Goal: Book appointment/travel/reservation

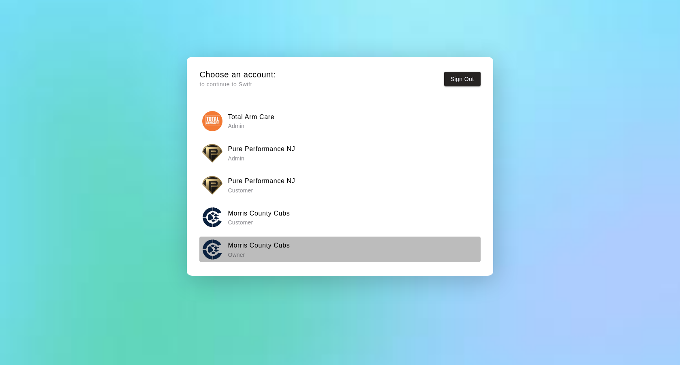
click at [252, 251] on p "Owner" at bounding box center [259, 255] width 62 height 8
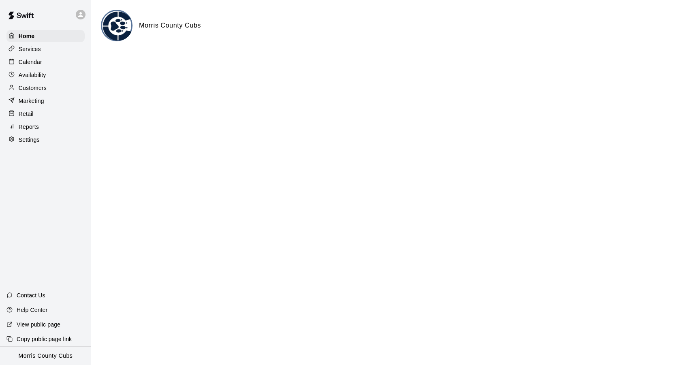
click at [32, 65] on p "Calendar" at bounding box center [31, 62] width 24 height 8
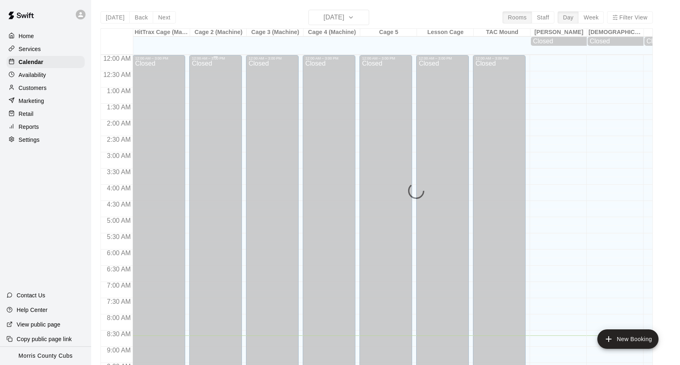
scroll to position [280, 0]
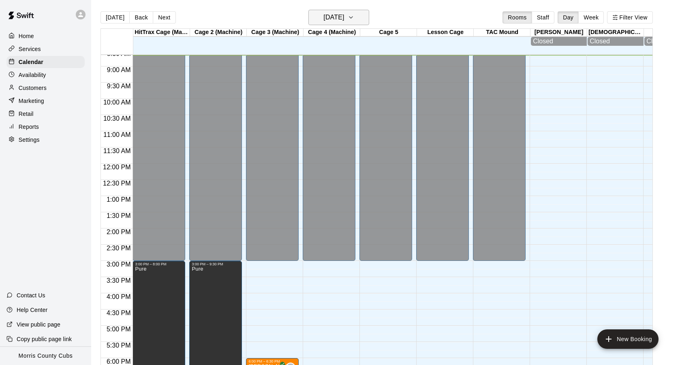
click at [365, 19] on button "[DATE]" at bounding box center [338, 17] width 61 height 15
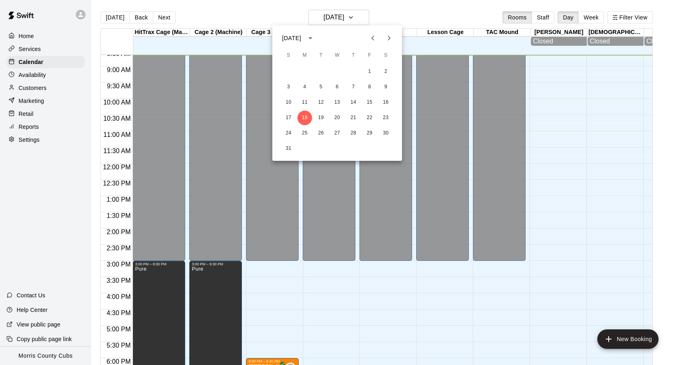
click at [373, 33] on button "Previous month" at bounding box center [373, 38] width 16 height 16
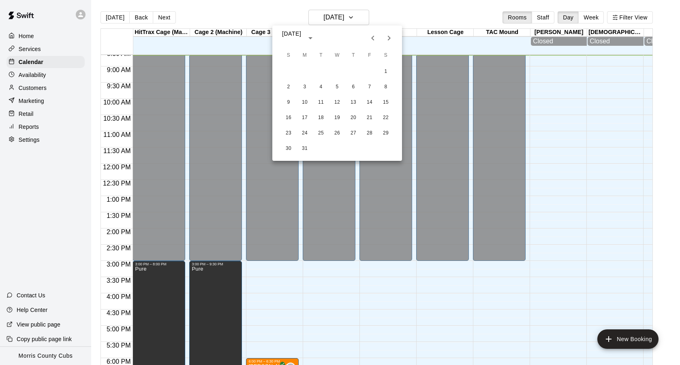
click at [373, 33] on button "Previous month" at bounding box center [373, 38] width 16 height 16
click at [289, 131] on button "26" at bounding box center [288, 133] width 15 height 15
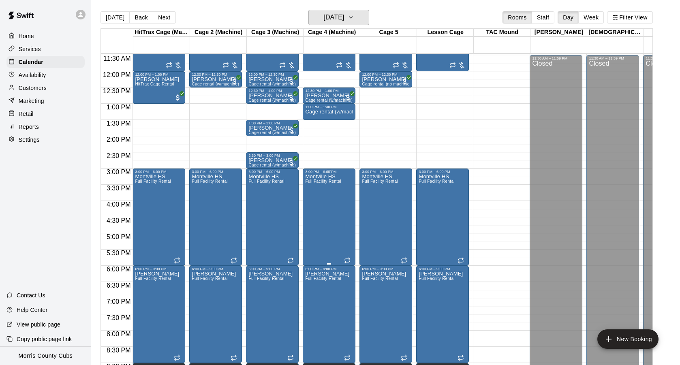
scroll to position [381, 0]
